Goal: Information Seeking & Learning: Understand process/instructions

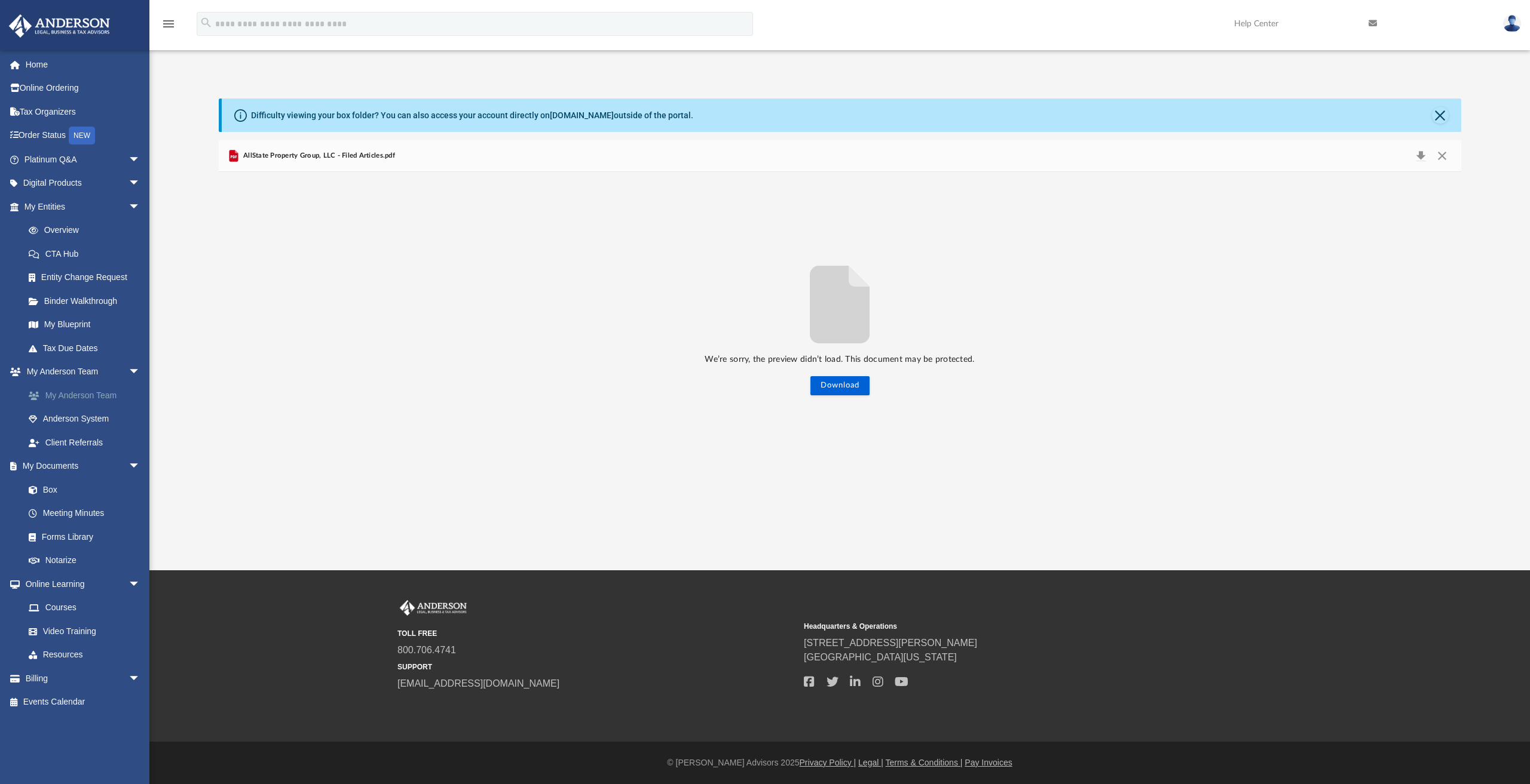
scroll to position [262, 1233]
click at [41, 68] on link "Home" at bounding box center [83, 64] width 150 height 24
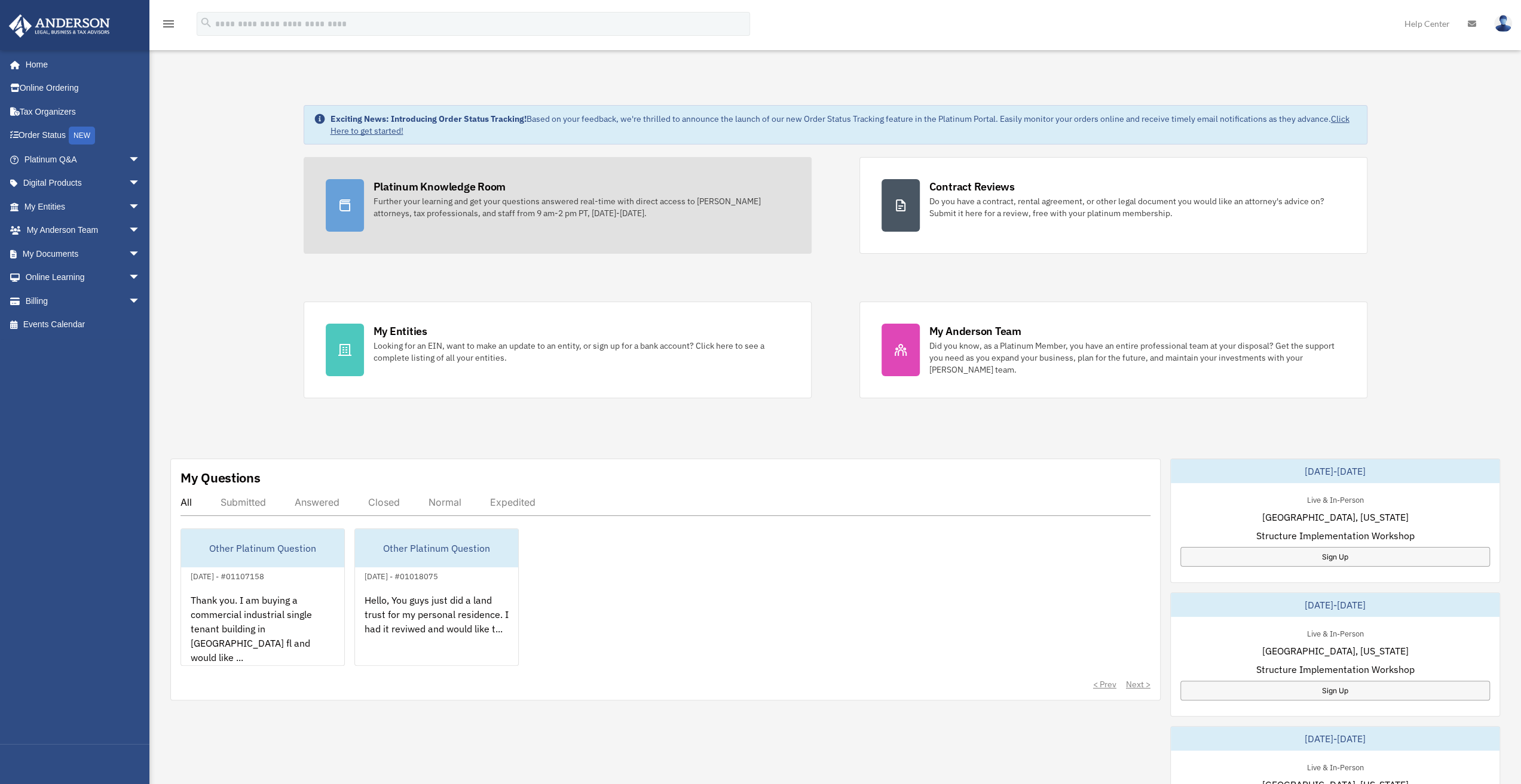
click at [347, 205] on icon at bounding box center [345, 205] width 14 height 14
click at [347, 208] on icon at bounding box center [345, 205] width 14 height 14
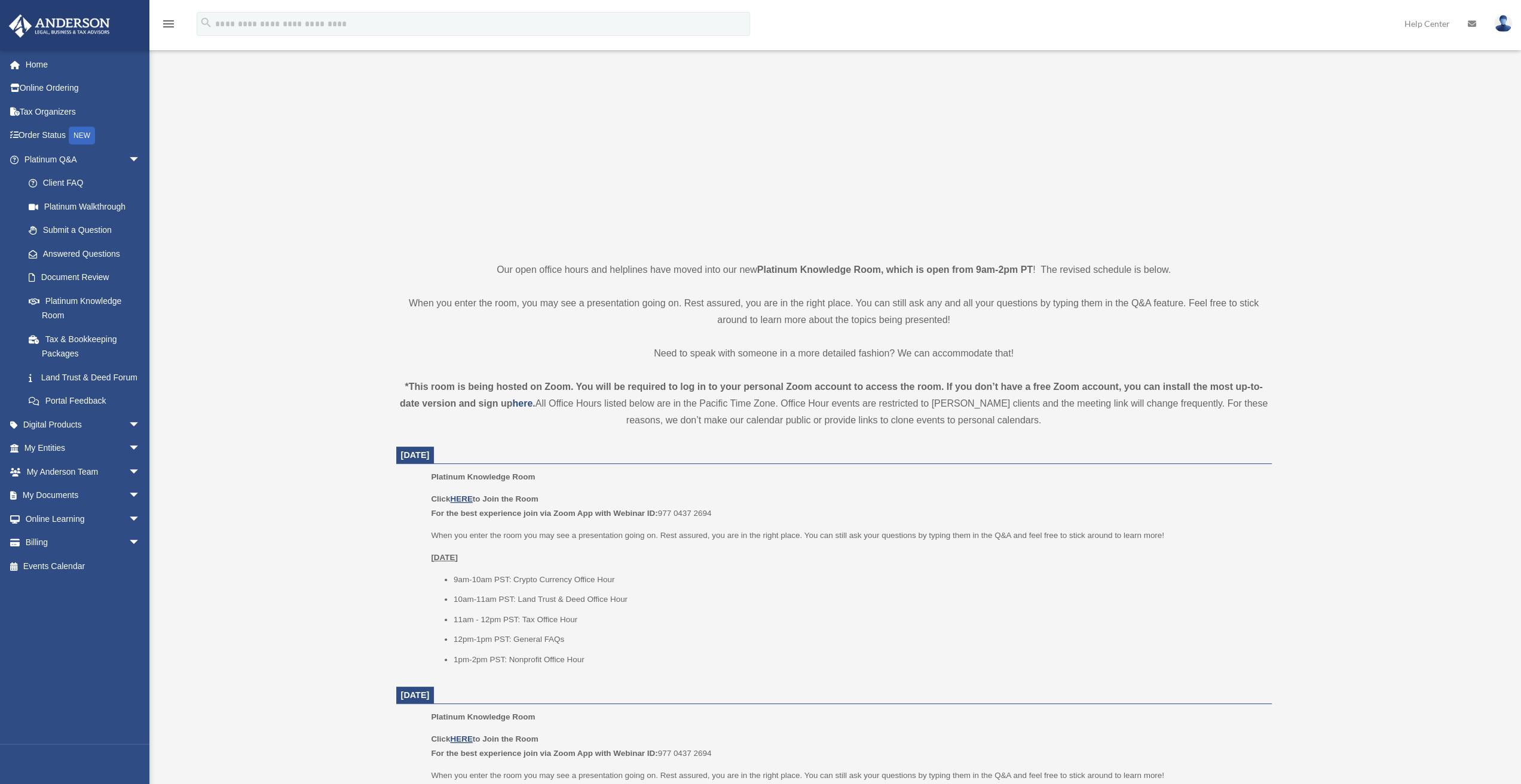
scroll to position [119, 0]
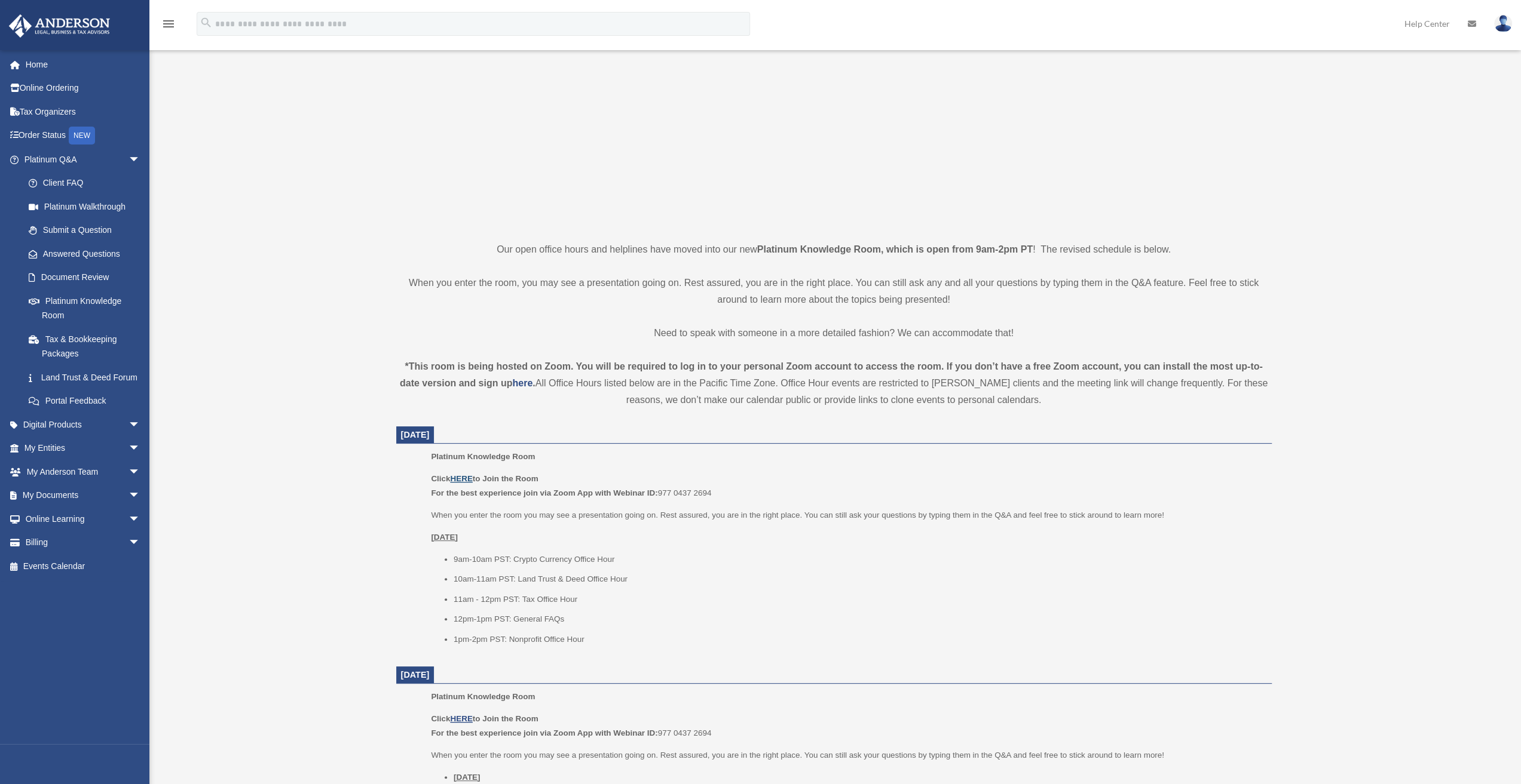
click at [462, 478] on u "HERE" at bounding box center [461, 478] width 22 height 9
